Goal: Transaction & Acquisition: Purchase product/service

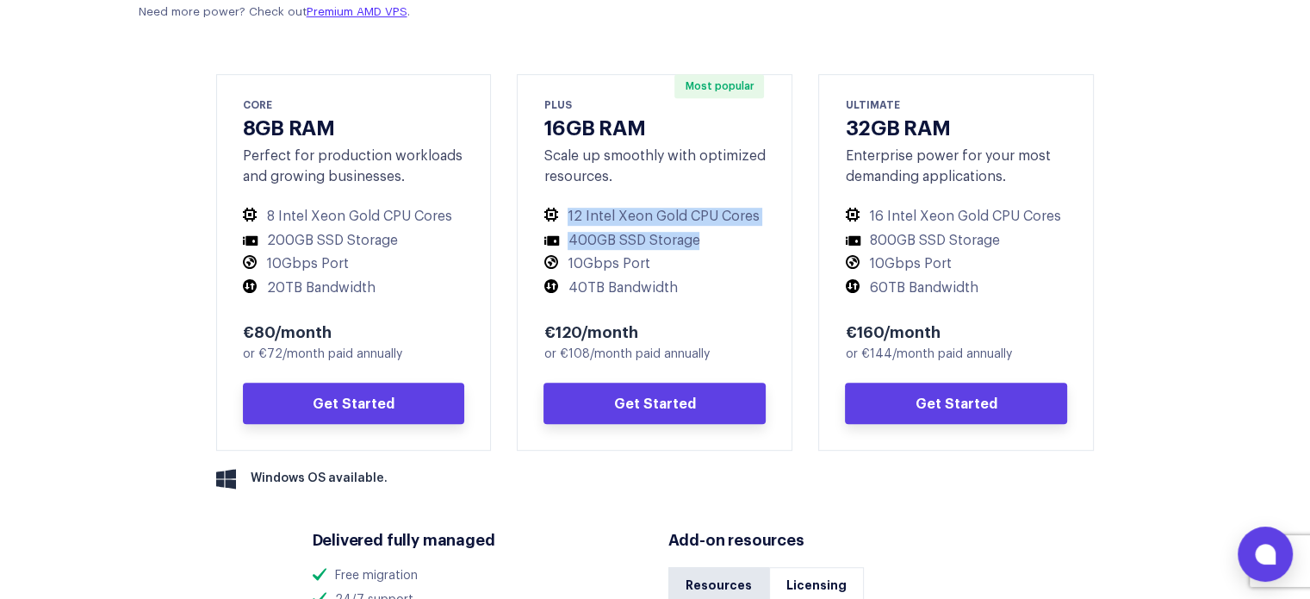
drag, startPoint x: 568, startPoint y: 214, endPoint x: 743, endPoint y: 233, distance: 176.8
click at [743, 233] on ul "12 Intel Xeon Gold CPU Cores 400GB SSD Storage 10Gbps Port 40TB Bandwidth" at bounding box center [654, 252] width 222 height 89
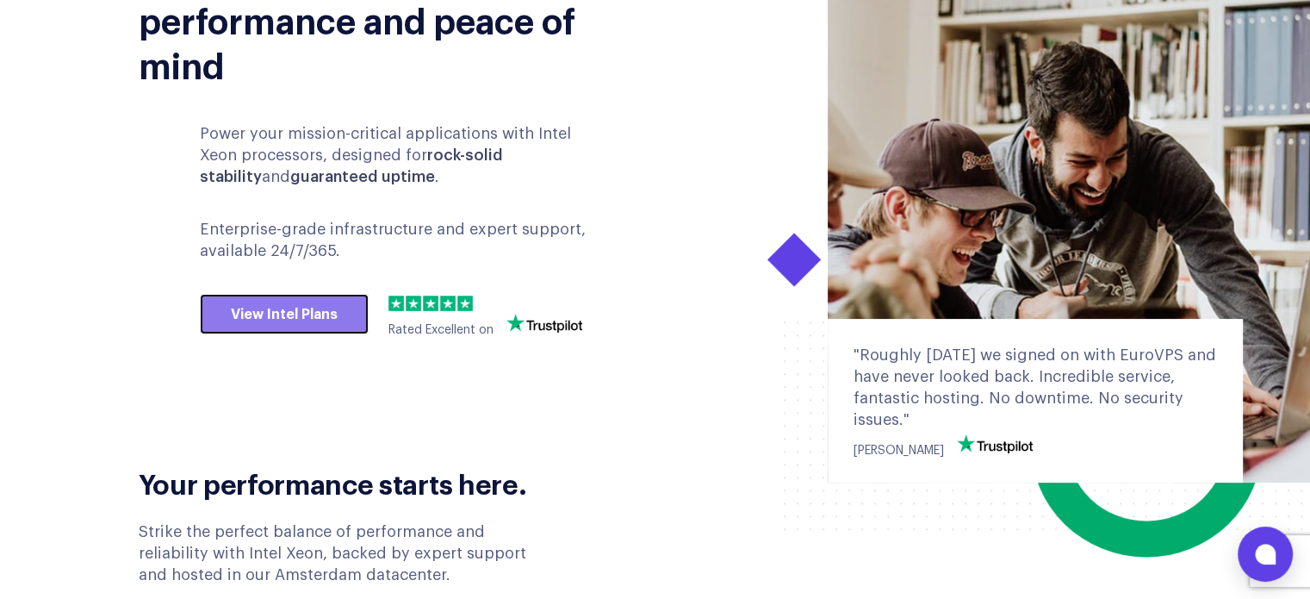
click at [248, 319] on link "View Intel Plans" at bounding box center [284, 314] width 169 height 41
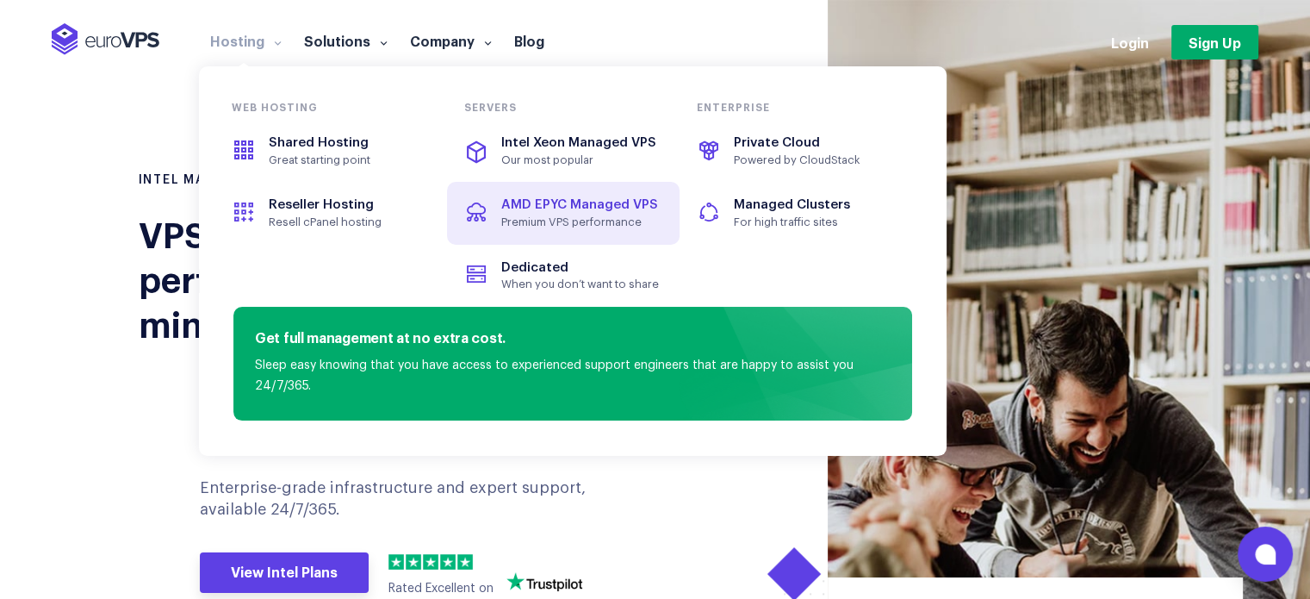
click at [533, 223] on span "Premium VPS performance" at bounding box center [580, 222] width 158 height 14
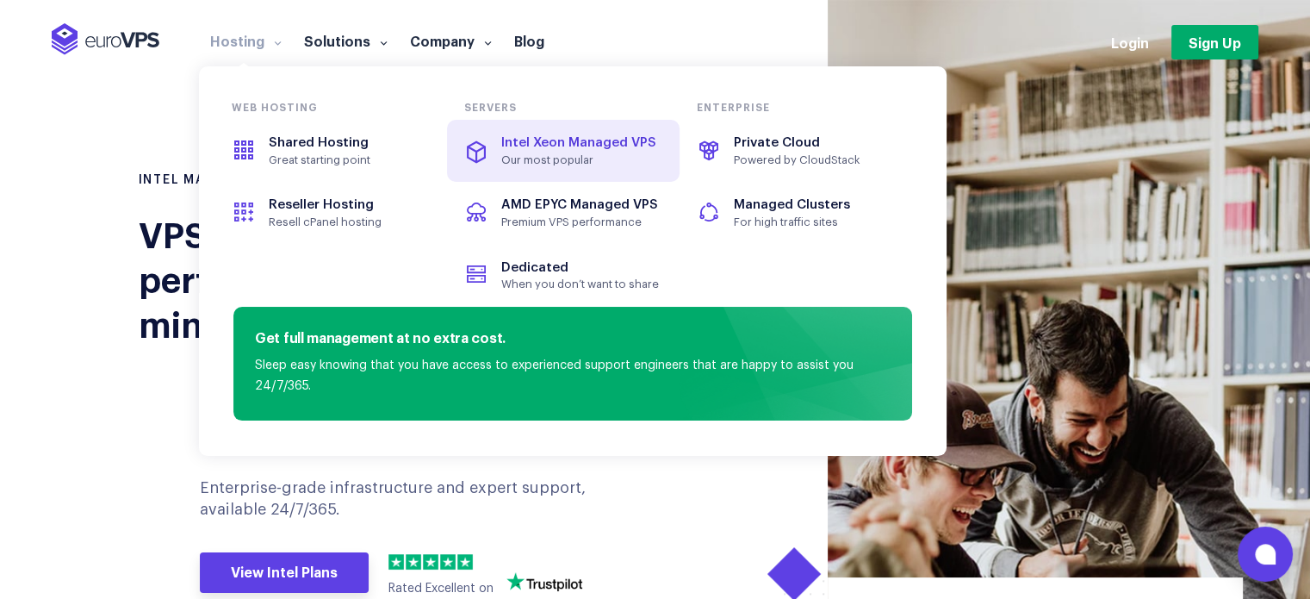
click at [515, 137] on span "Intel Xeon Managed VPS" at bounding box center [578, 142] width 155 height 13
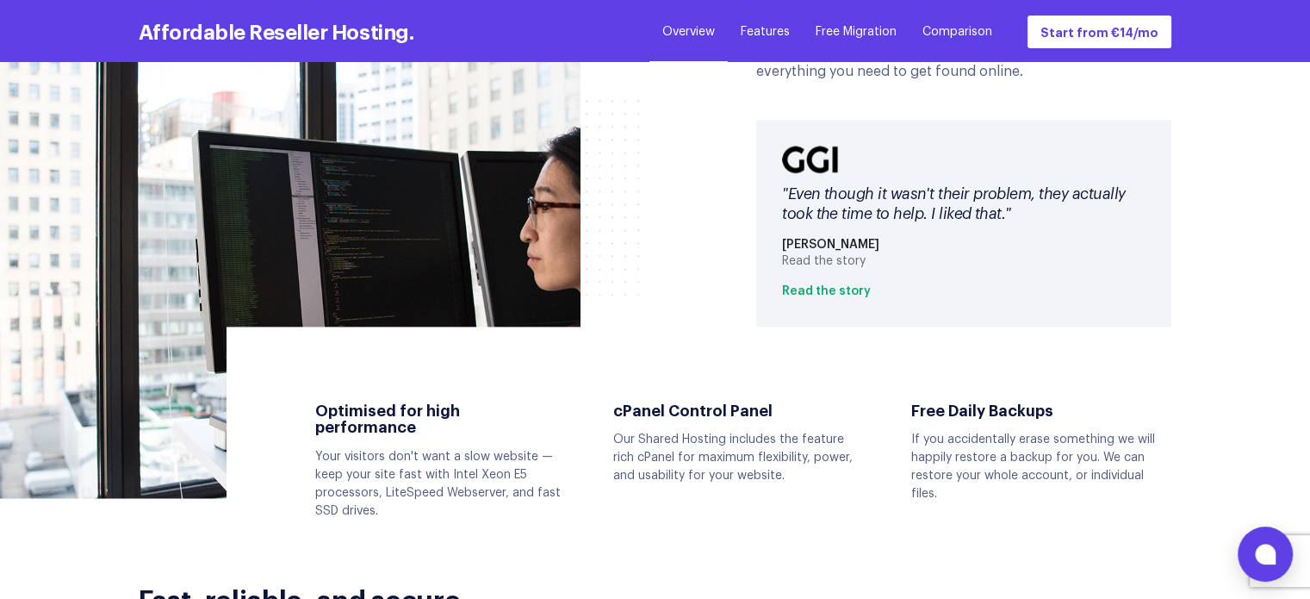
scroll to position [1207, 0]
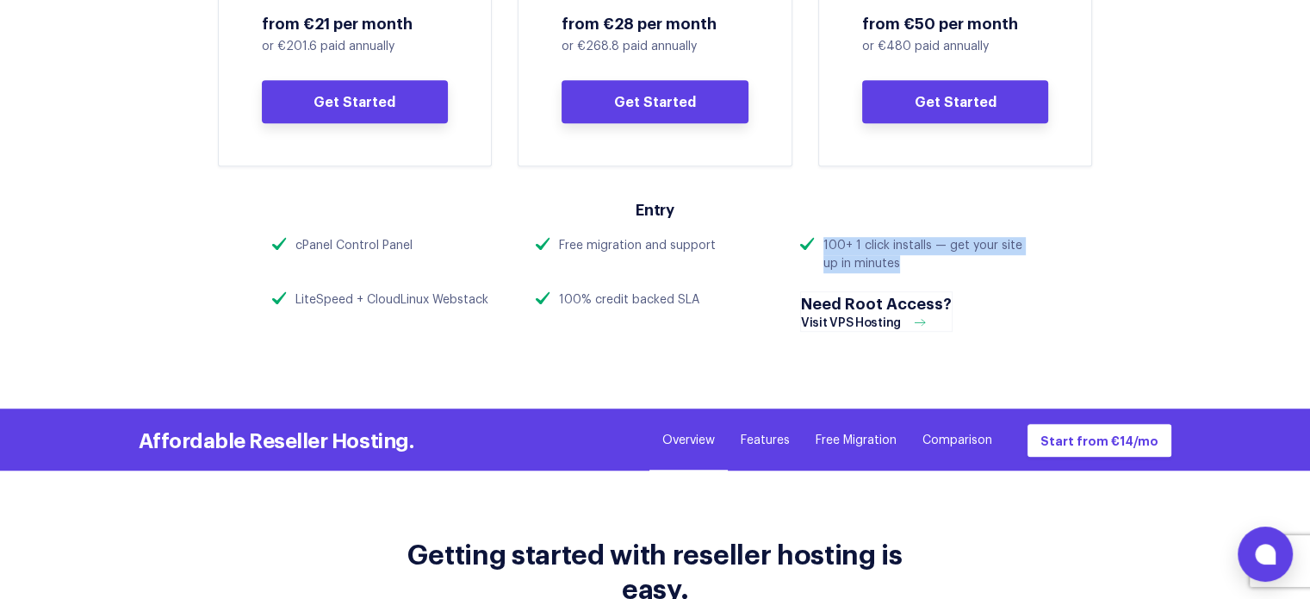
drag, startPoint x: 884, startPoint y: 264, endPoint x: 824, endPoint y: 246, distance: 62.1
click at [824, 246] on div "100+ 1 click installs — get your site up in minutes" at bounding box center [930, 255] width 215 height 36
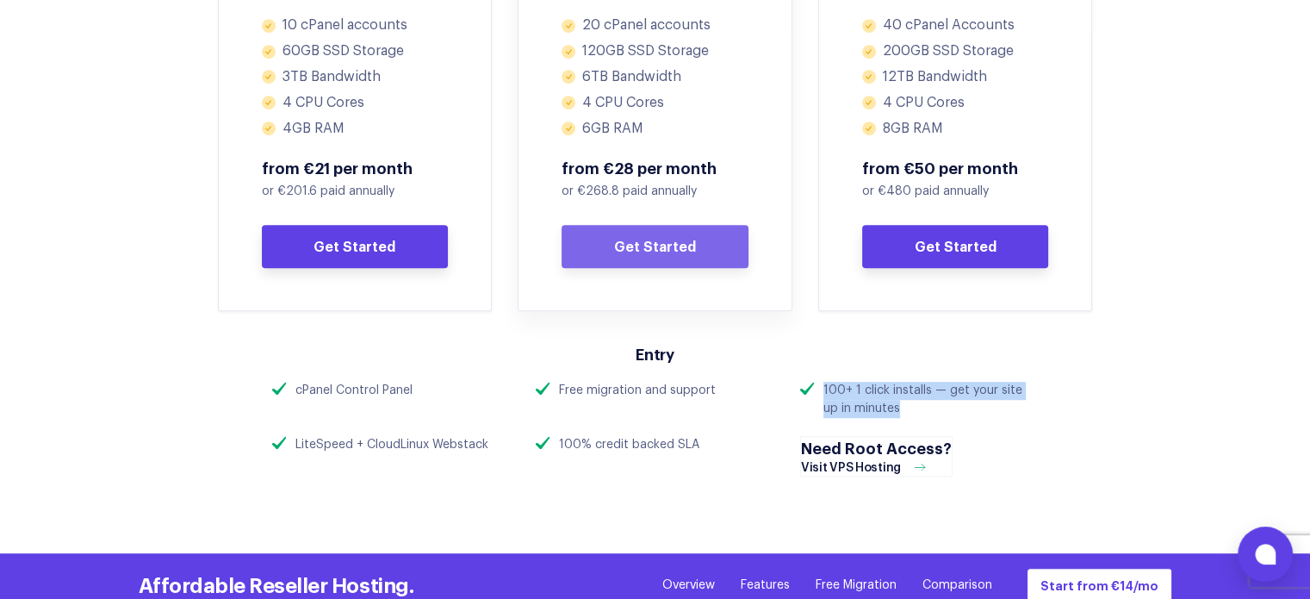
scroll to position [1167, 0]
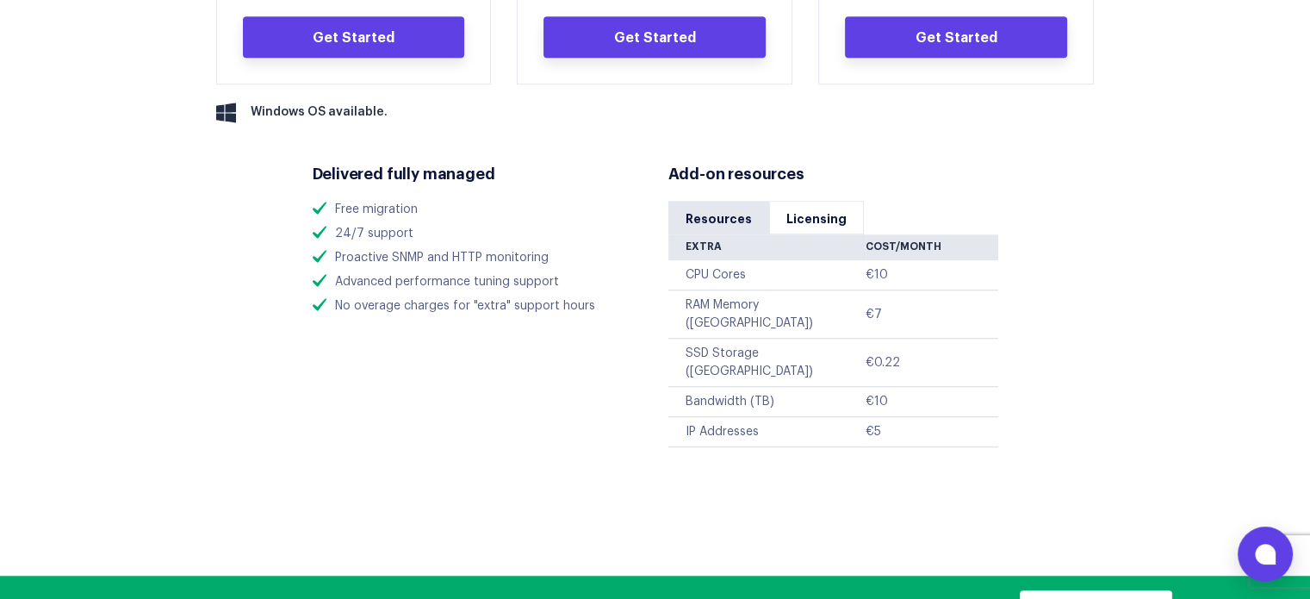
scroll to position [947, 0]
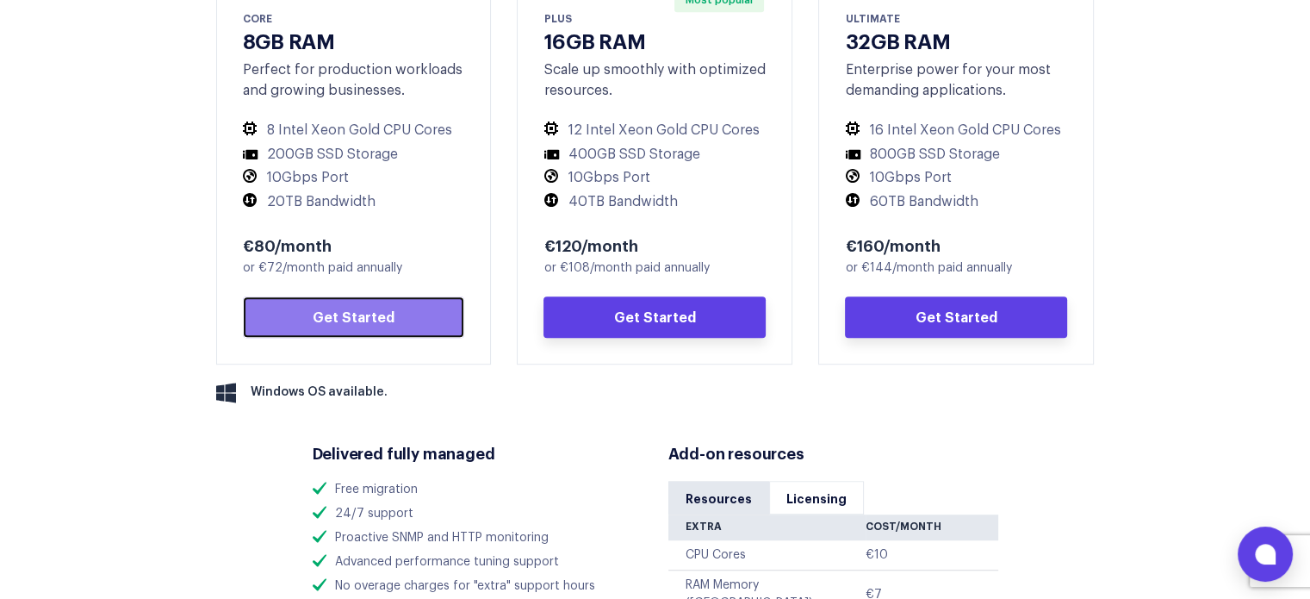
click at [322, 306] on link "Get Started" at bounding box center [354, 316] width 222 height 41
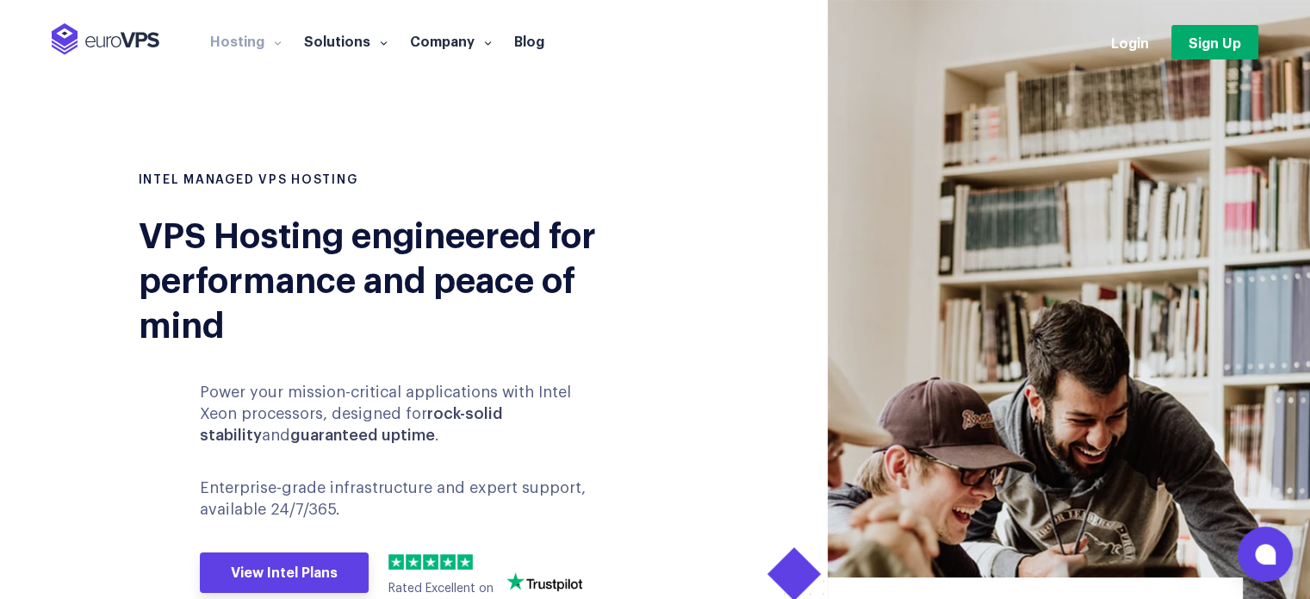
scroll to position [3912, 0]
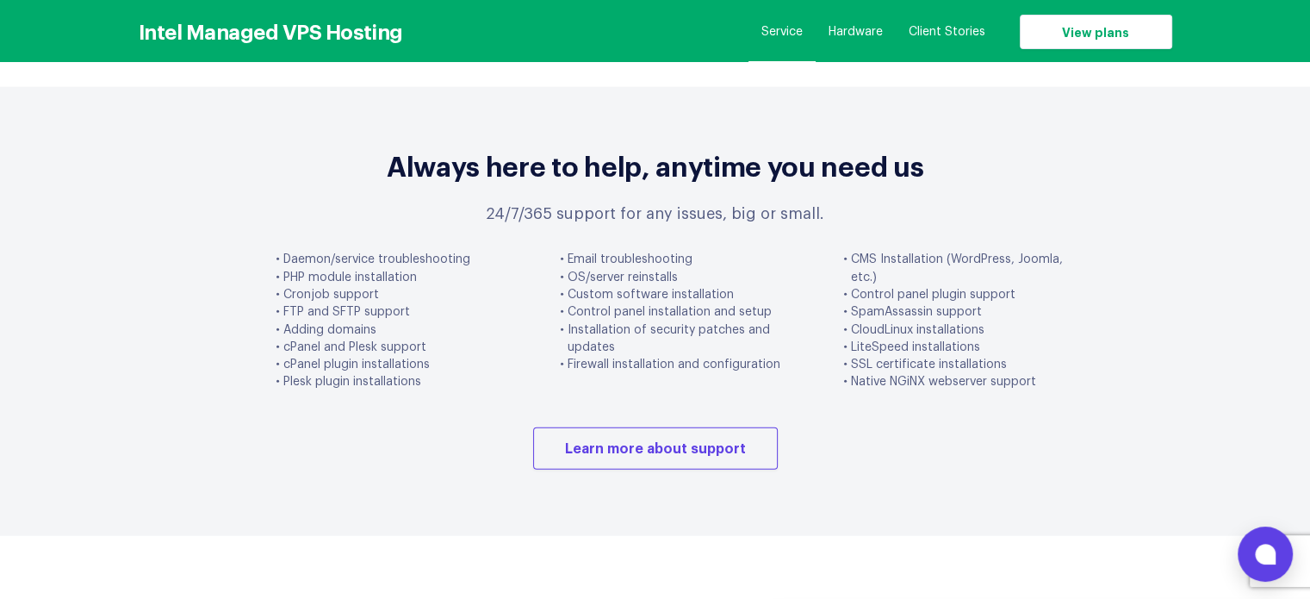
click at [863, 338] on li "LiteSpeed installations" at bounding box center [956, 346] width 224 height 17
click at [870, 356] on li "SSL certificate installations" at bounding box center [956, 364] width 224 height 17
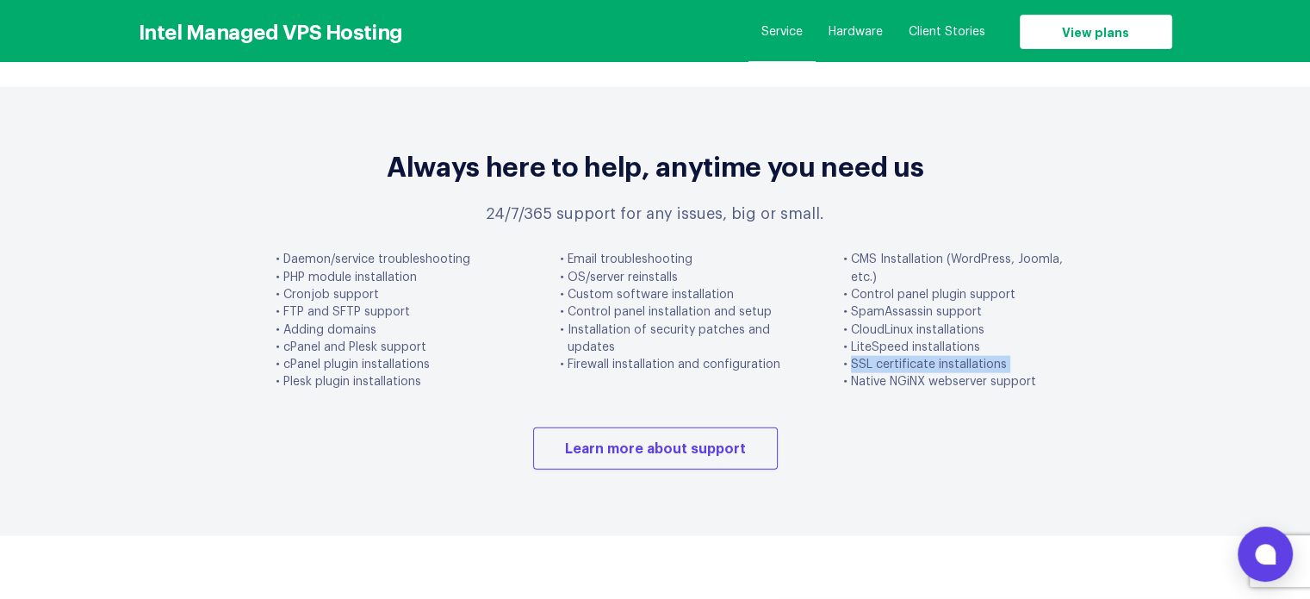
click at [870, 356] on li "SSL certificate installations" at bounding box center [956, 364] width 224 height 17
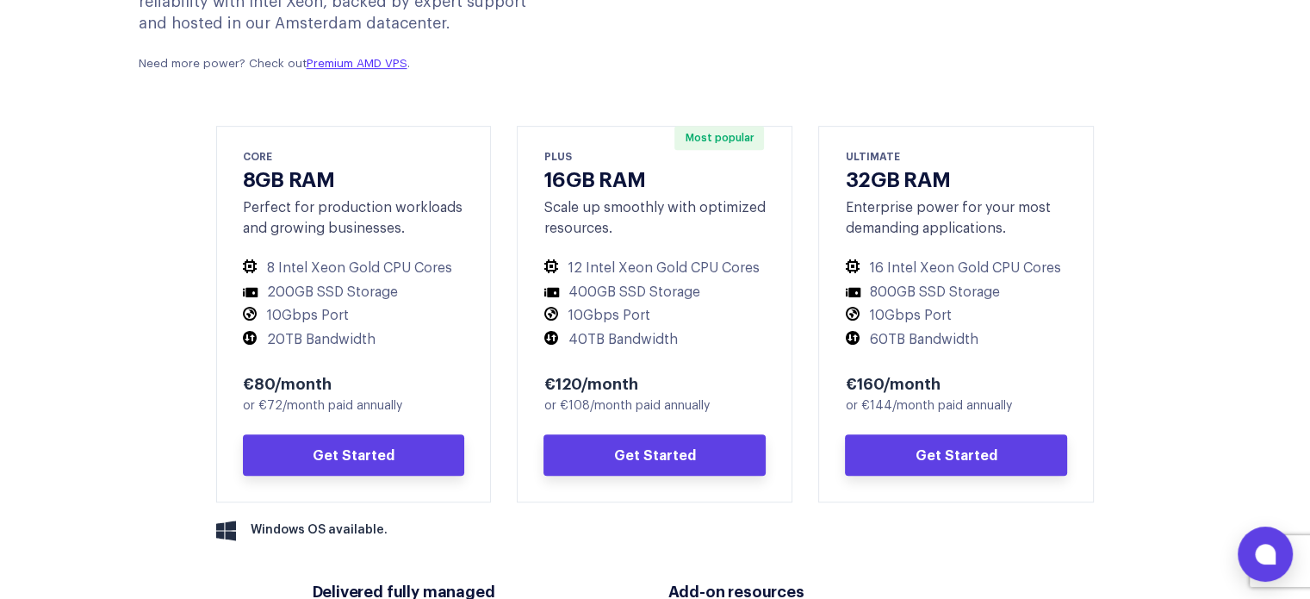
scroll to position [812, 0]
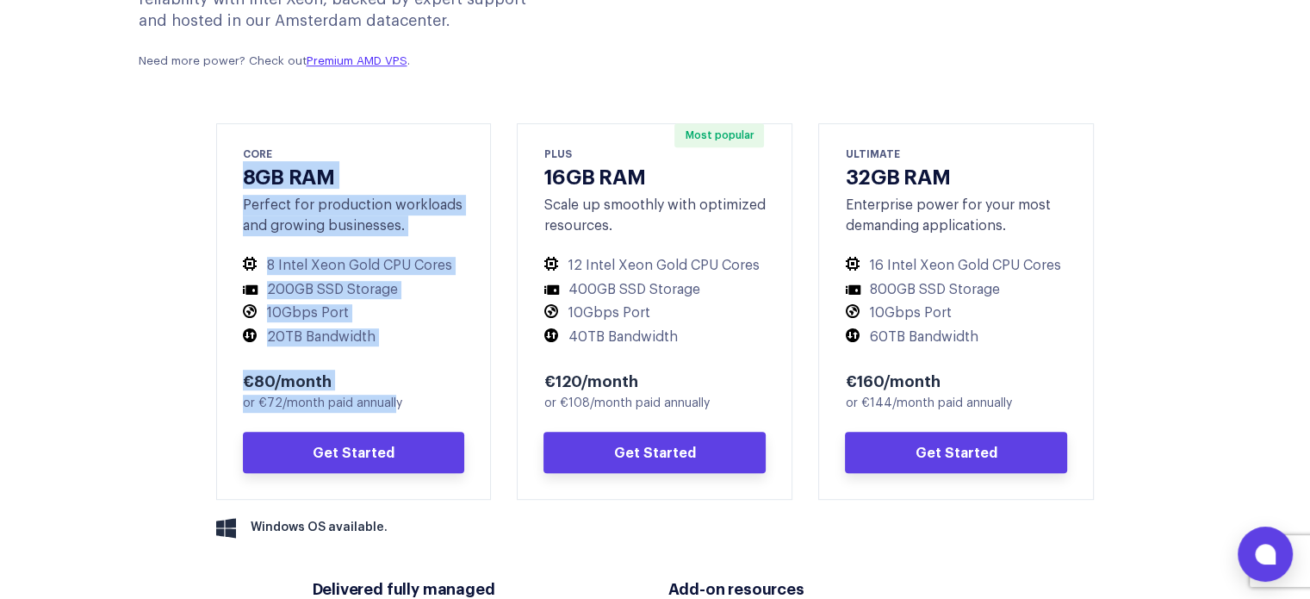
drag, startPoint x: 242, startPoint y: 174, endPoint x: 394, endPoint y: 404, distance: 275.4
click at [394, 404] on div "CORE 8GB RAM Perfect for production workloads and growing businesses. 8 Intel X…" at bounding box center [354, 311] width 276 height 376
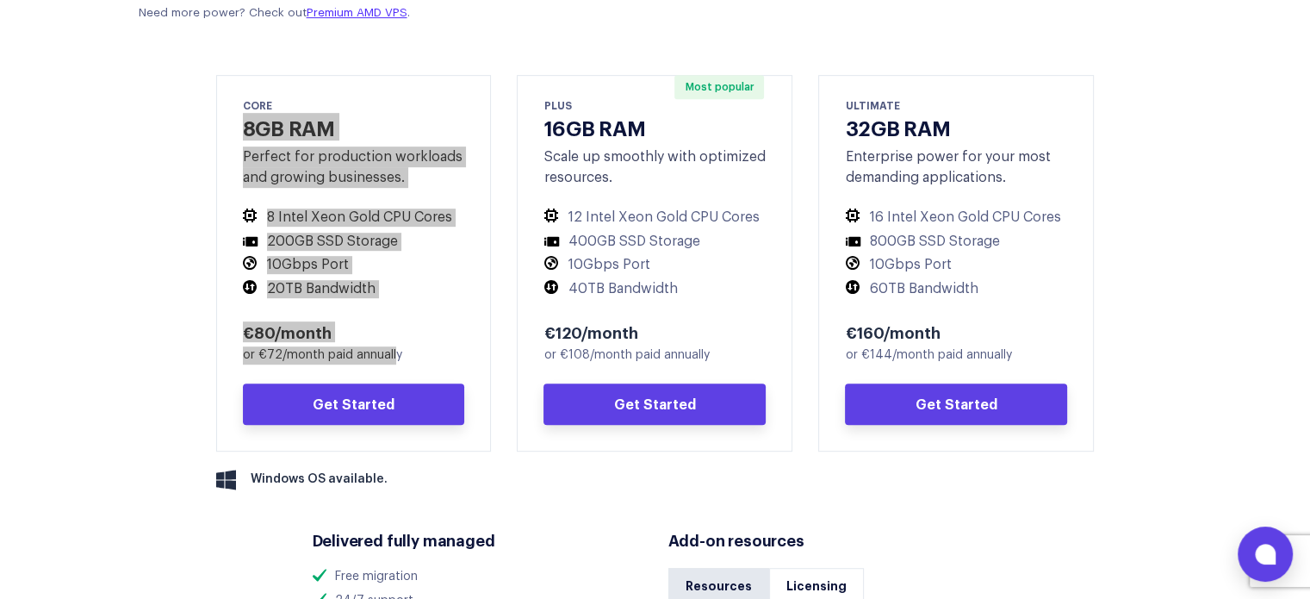
scroll to position [861, 0]
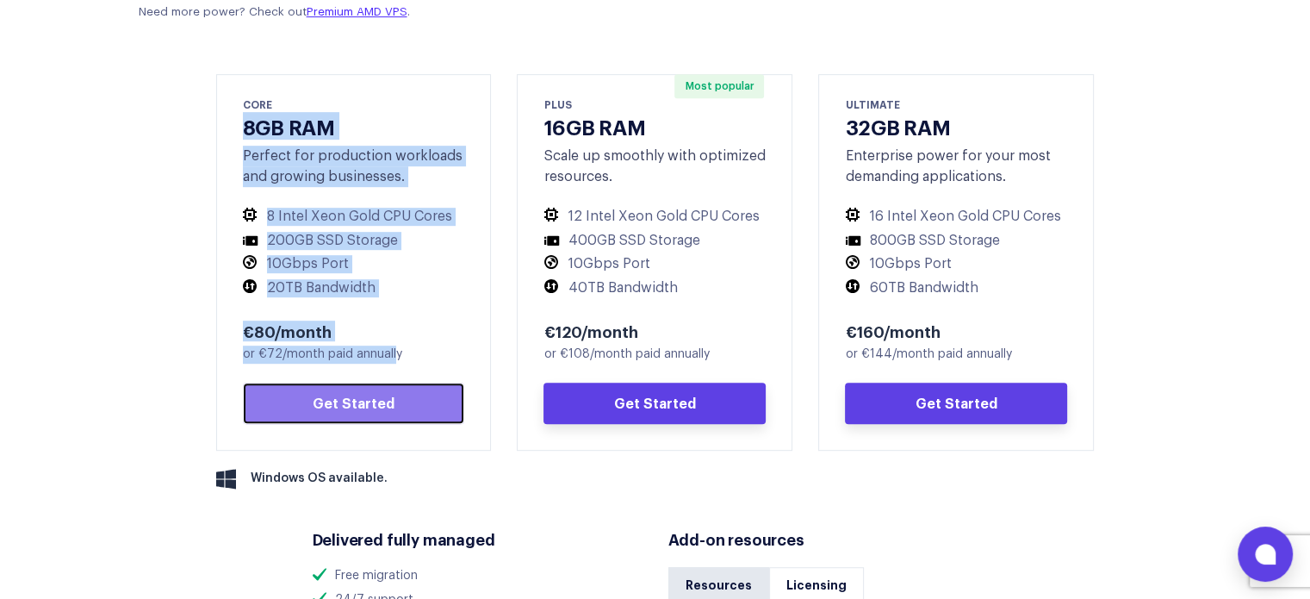
click at [334, 405] on link "Get Started" at bounding box center [354, 402] width 222 height 41
